Goal: Navigation & Orientation: Find specific page/section

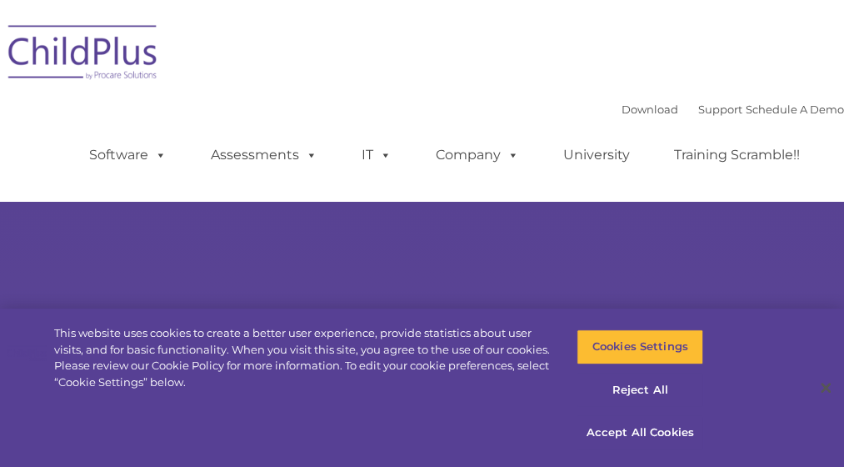
select select "MEDIUM"
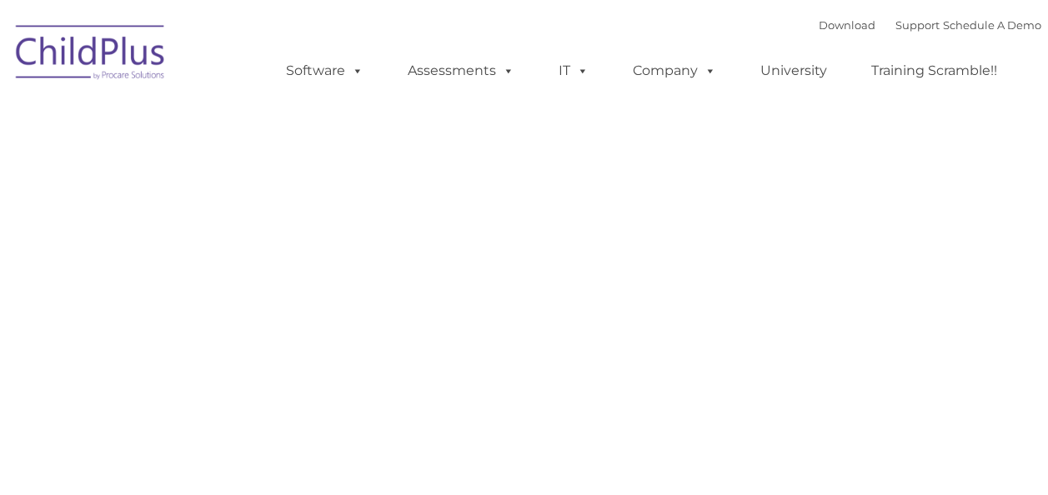
type input ""
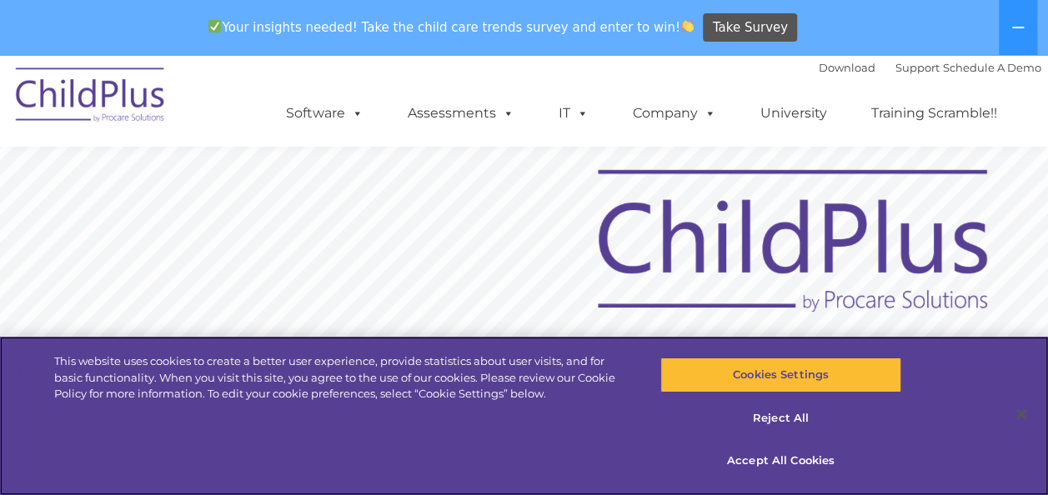
scroll to position [46, 0]
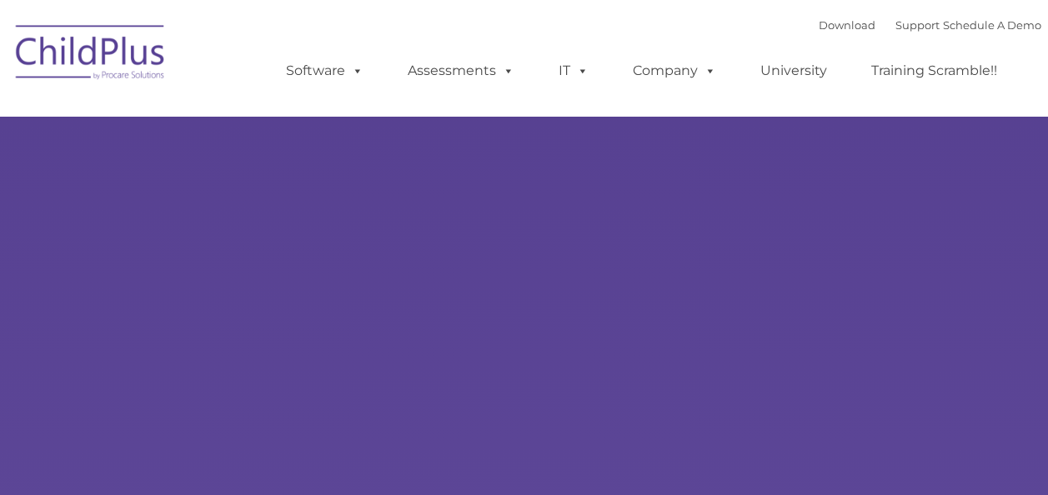
type input ""
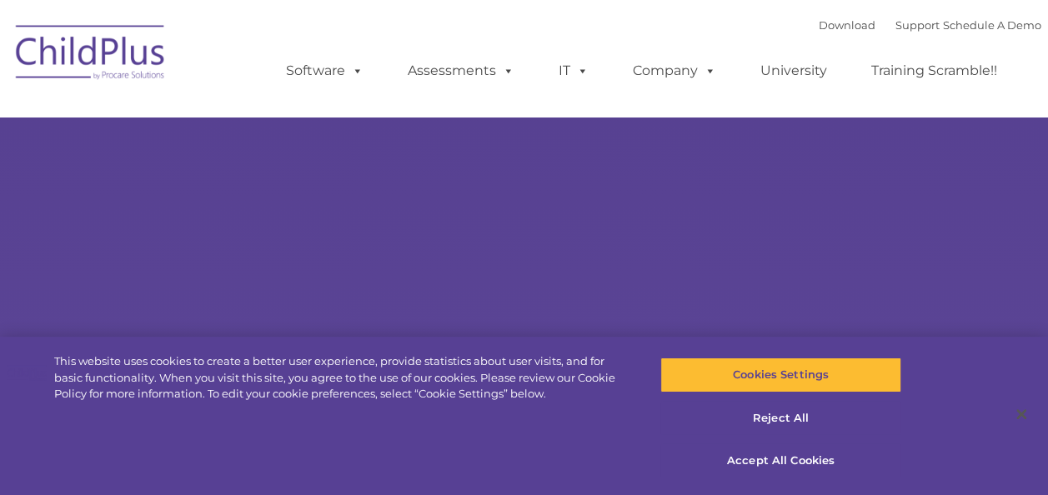
select select "MEDIUM"
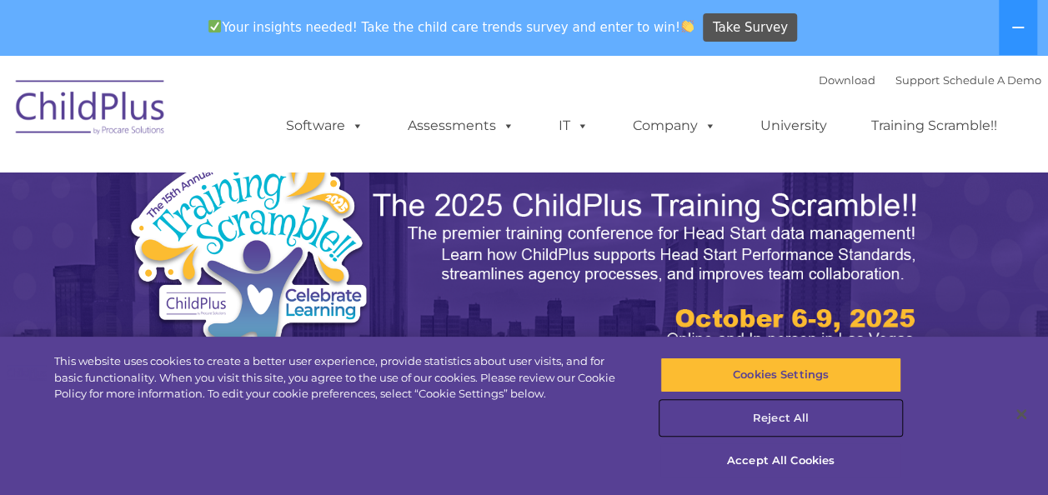
click at [758, 409] on button "Reject All" at bounding box center [780, 418] width 241 height 35
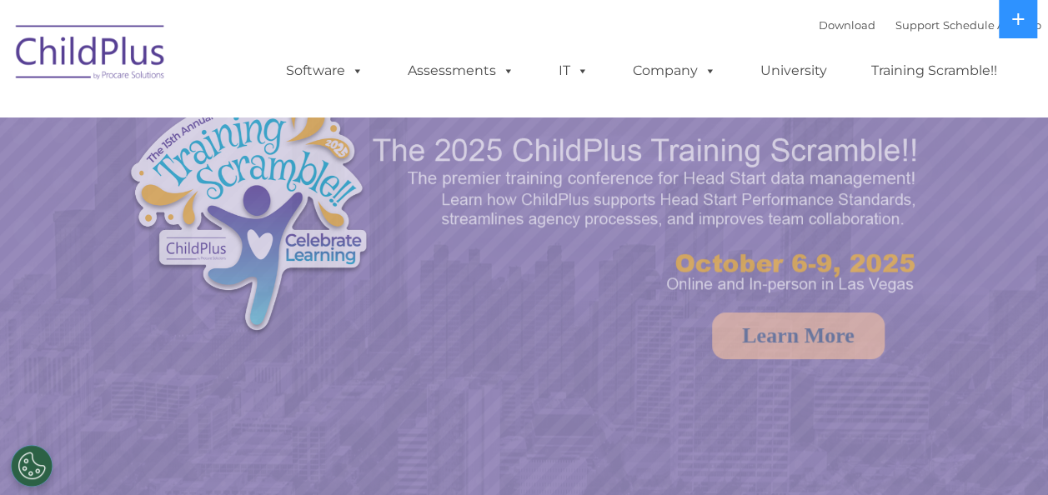
select select "MEDIUM"
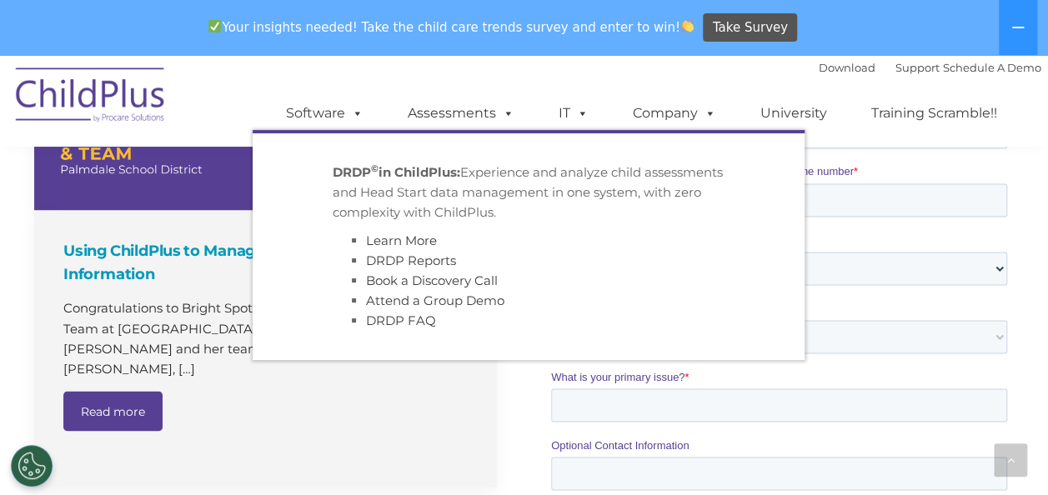
scroll to position [1264, 0]
